Goal: Use online tool/utility: Use online tool/utility

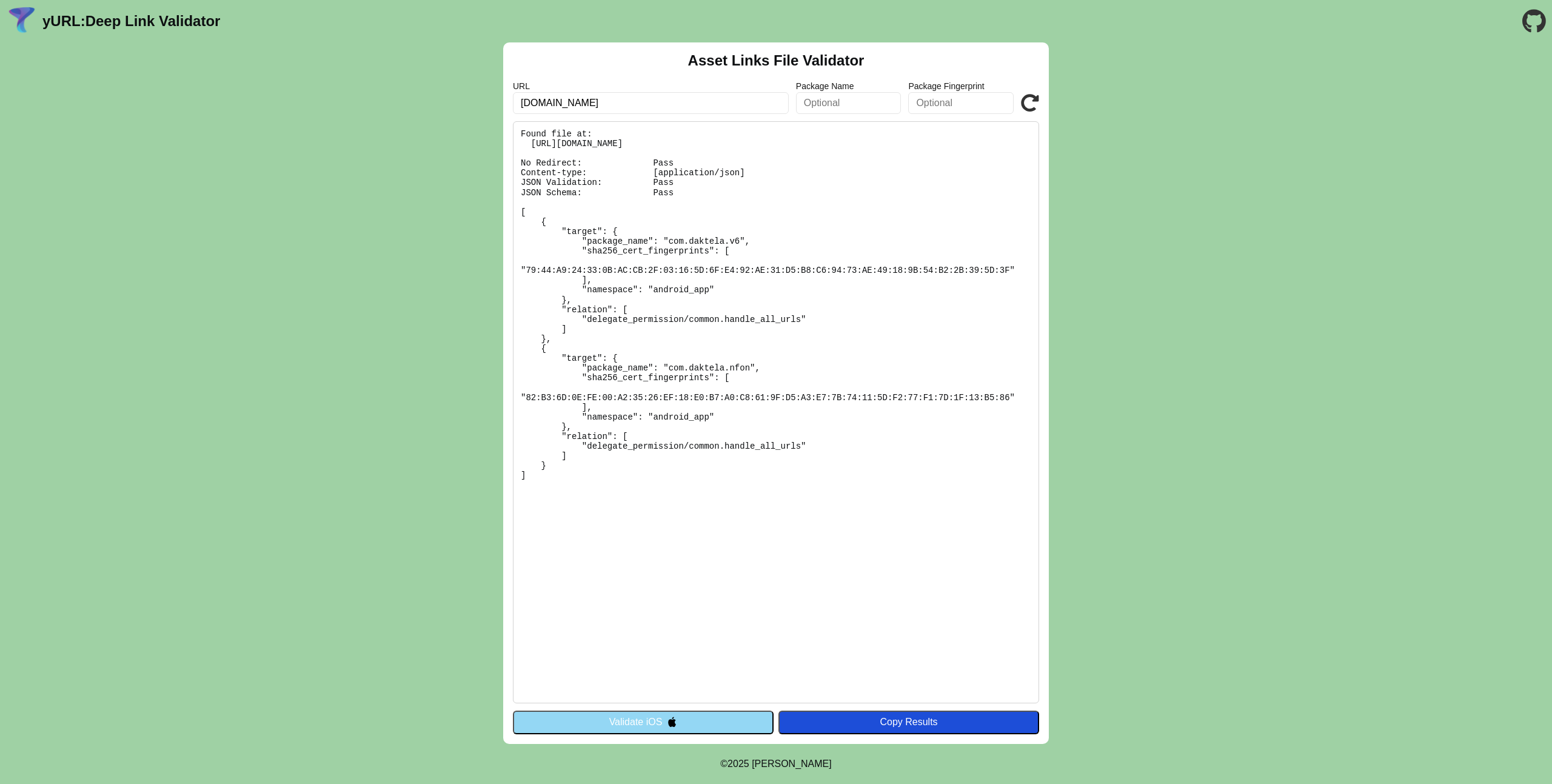
click at [645, 720] on button "Validate iOS" at bounding box center [643, 722] width 261 height 23
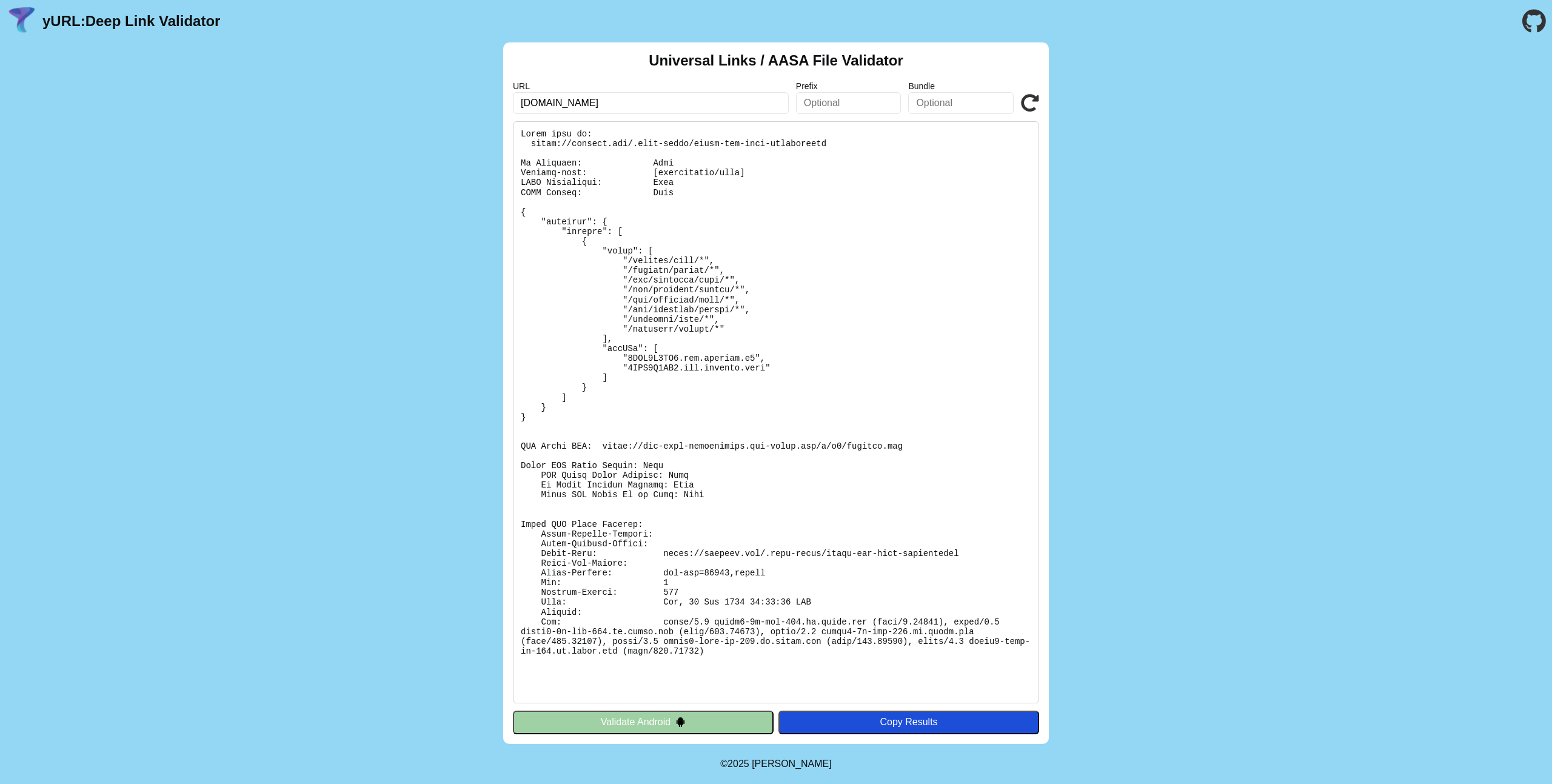
click at [645, 720] on button "Validate Android" at bounding box center [643, 722] width 261 height 23
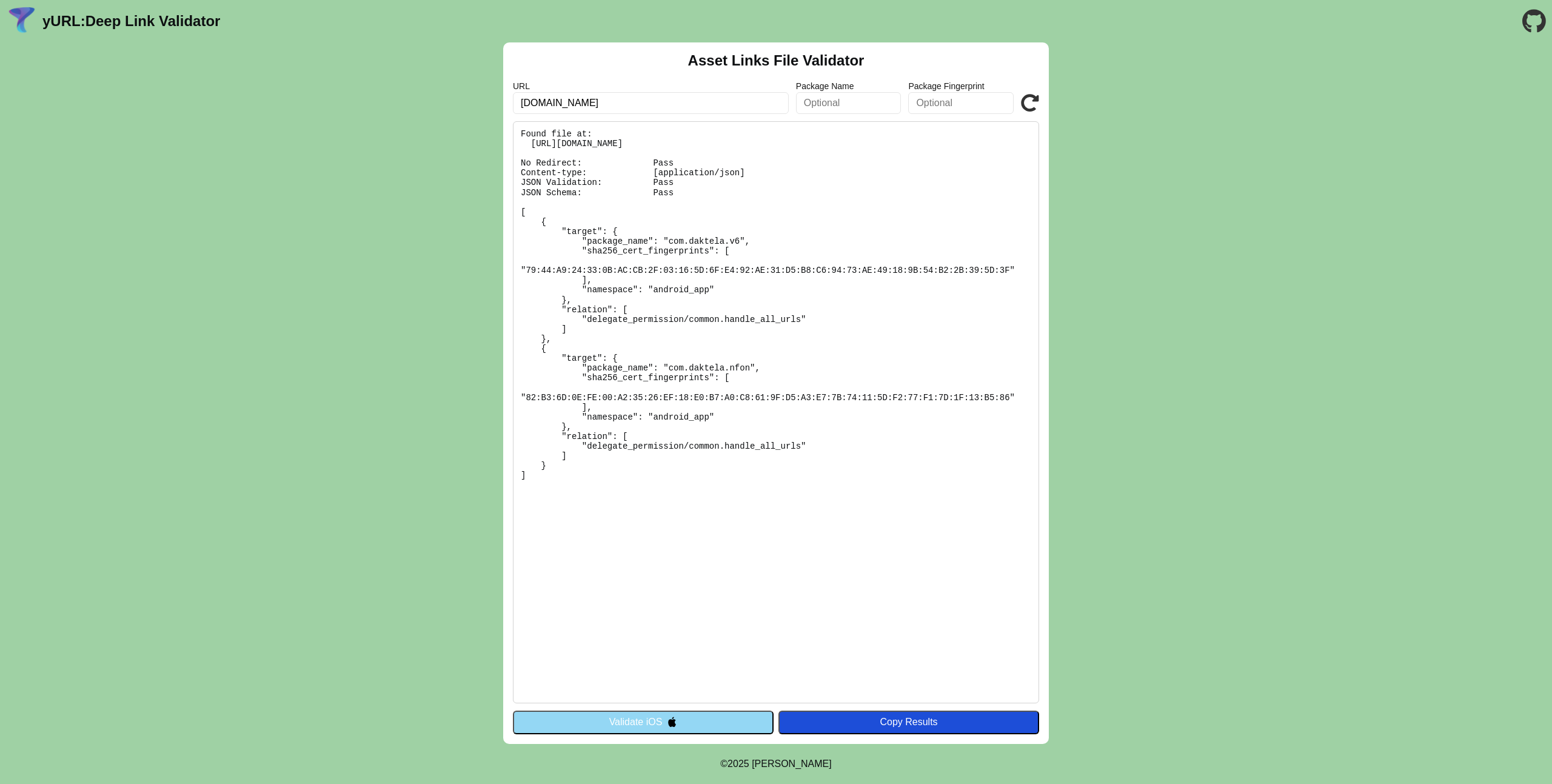
click at [645, 720] on button "Validate iOS" at bounding box center [643, 722] width 261 height 23
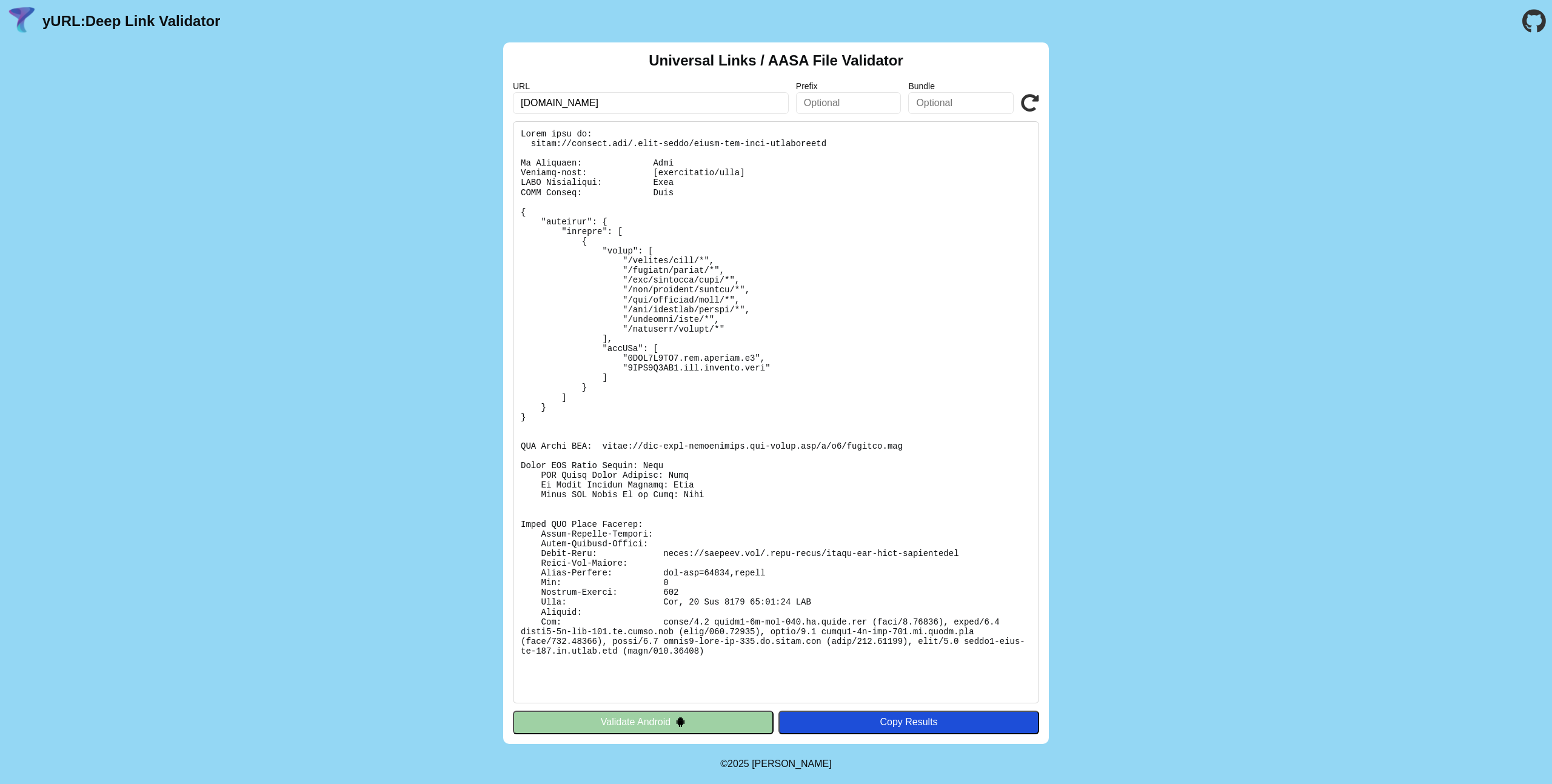
click at [645, 720] on button "Validate Android" at bounding box center [643, 722] width 261 height 23
